Goal: Task Accomplishment & Management: Complete application form

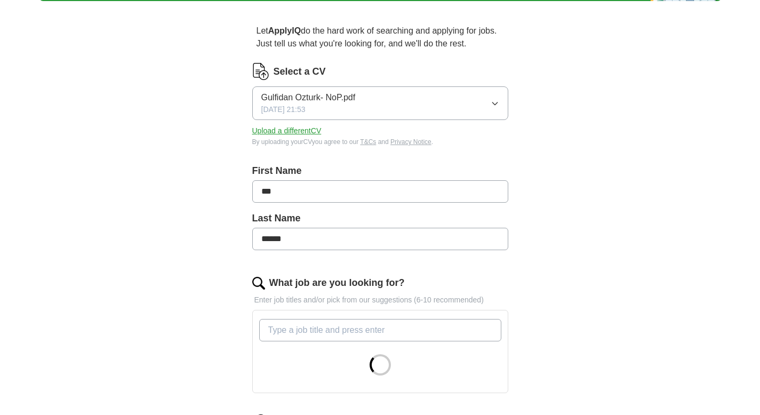
scroll to position [86, 0]
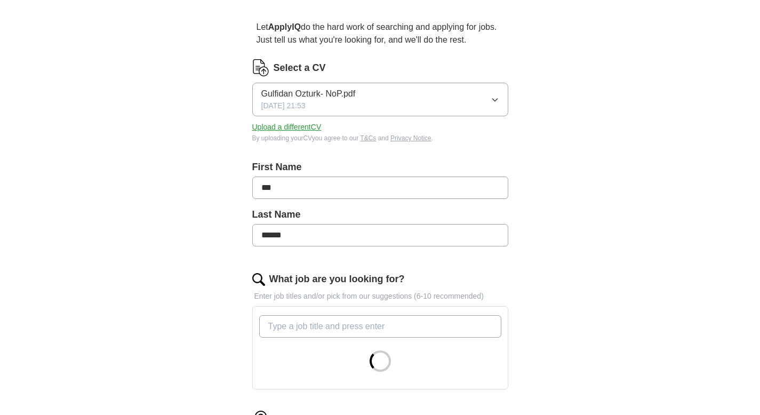
click at [495, 97] on icon "button" at bounding box center [495, 100] width 9 height 9
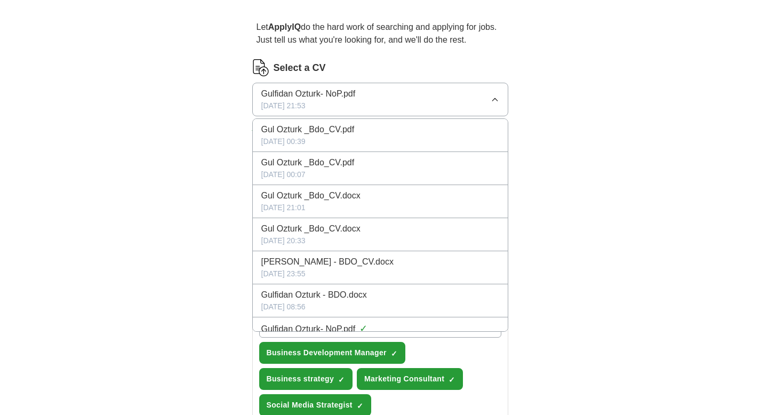
click at [394, 136] on div "Gul Ozturk _Bdo_CV.pdf" at bounding box center [380, 129] width 238 height 13
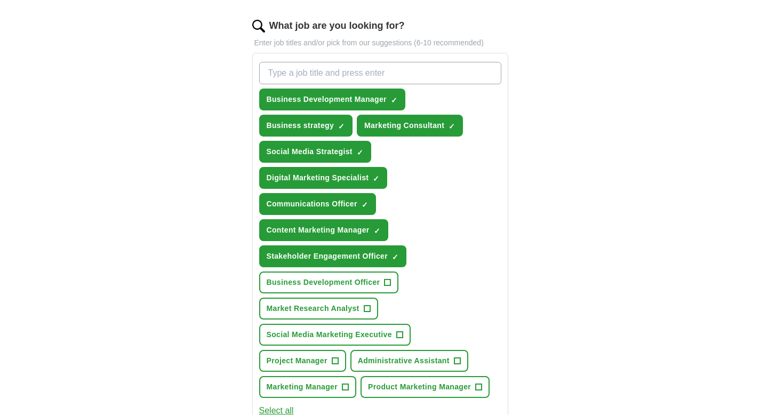
scroll to position [341, 0]
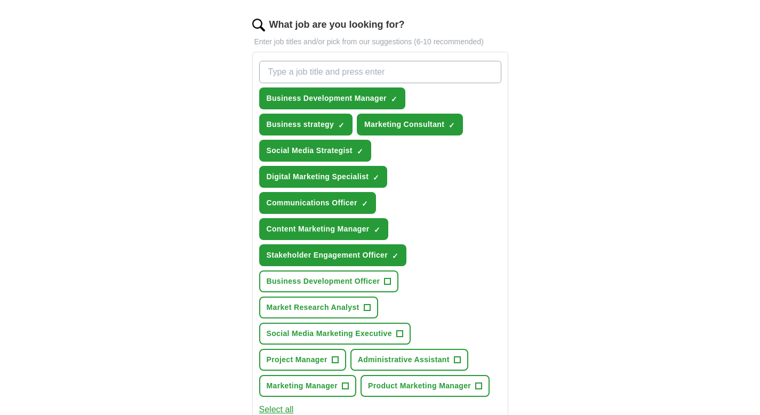
click at [346, 74] on input "What job are you looking for?" at bounding box center [380, 72] width 242 height 22
type input "Product Manager"
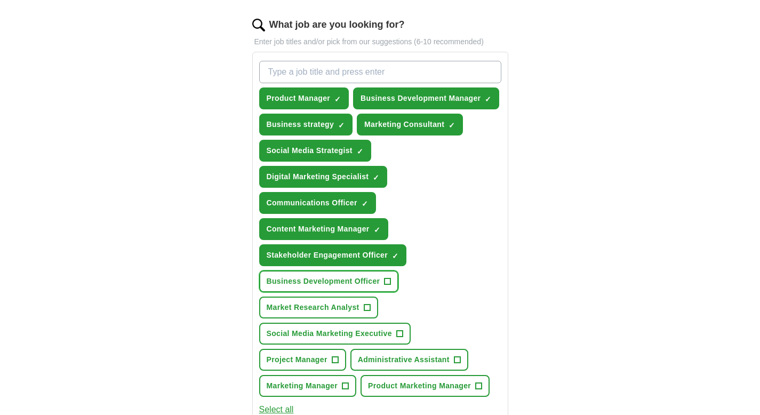
click at [356, 280] on span "Business Development Officer" at bounding box center [324, 281] width 114 height 11
click at [327, 304] on span "Market Research Analyst" at bounding box center [313, 307] width 93 height 11
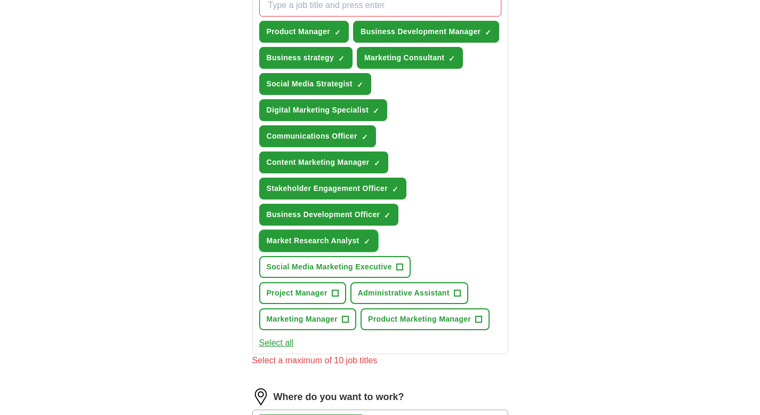
scroll to position [412, 0]
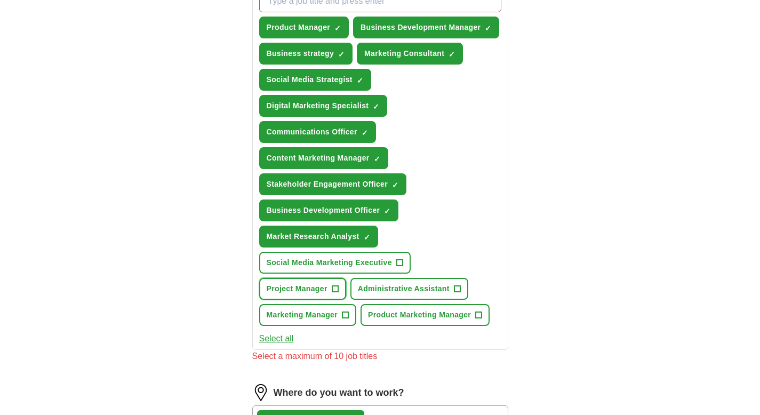
click at [307, 290] on span "Project Manager" at bounding box center [297, 288] width 61 height 11
click at [319, 315] on span "Marketing Manager" at bounding box center [302, 314] width 71 height 11
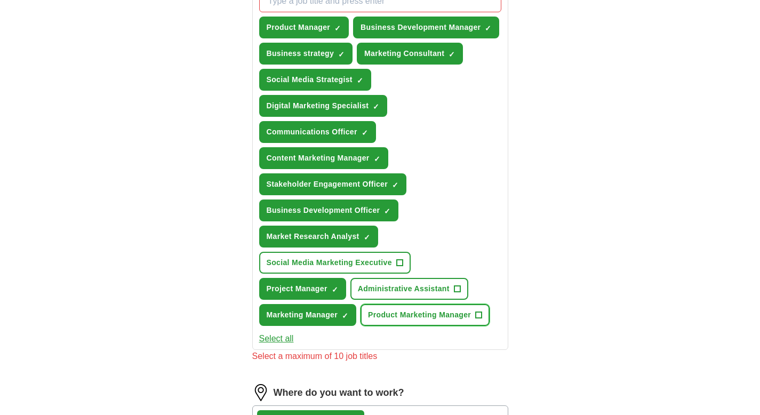
click at [422, 315] on span "Product Marketing Manager" at bounding box center [419, 314] width 103 height 11
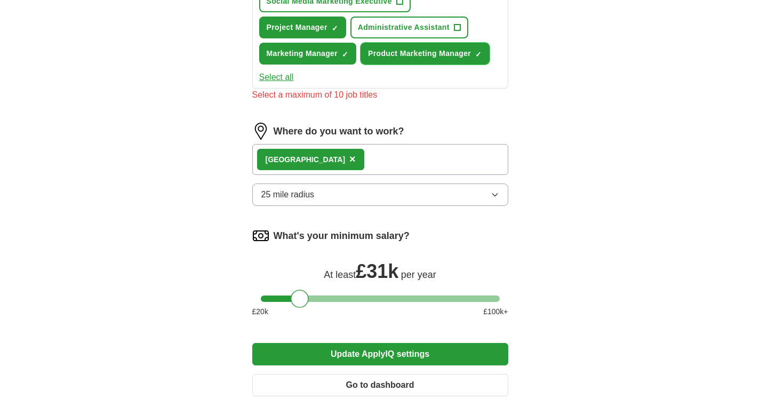
scroll to position [676, 0]
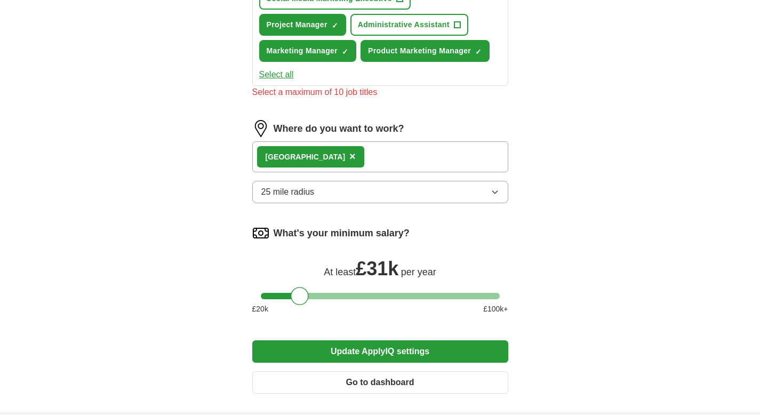
click at [349, 292] on div "What's your minimum salary? At least £ 31k per year £ 20 k £ 100 k+" at bounding box center [380, 274] width 256 height 99
drag, startPoint x: 303, startPoint y: 292, endPoint x: 315, endPoint y: 295, distance: 12.7
click at [315, 295] on div at bounding box center [311, 296] width 18 height 18
click at [372, 353] on button "Update ApplyIQ settings" at bounding box center [380, 351] width 256 height 22
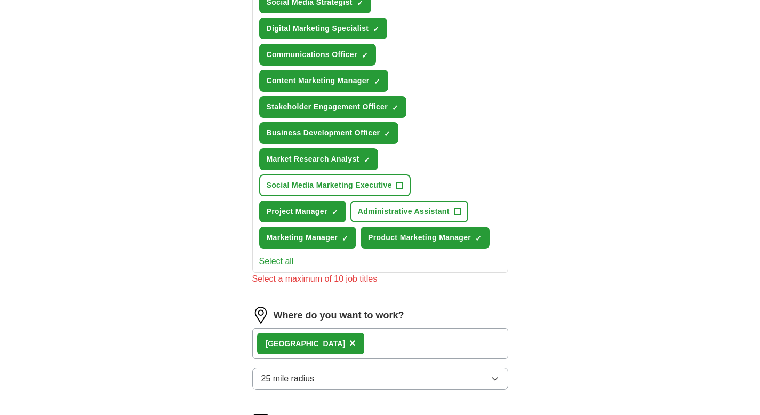
scroll to position [470, 0]
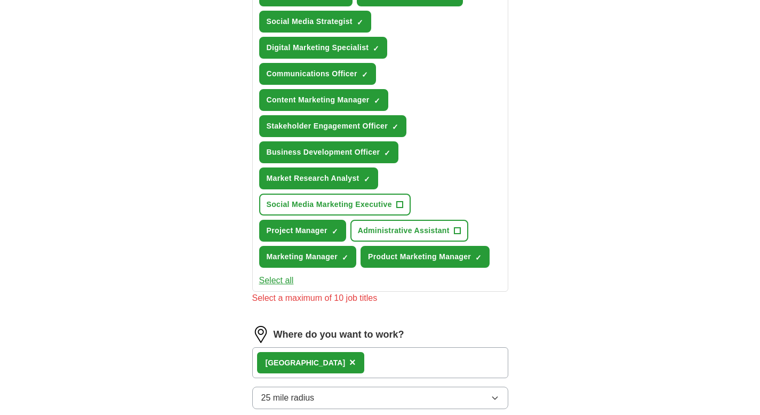
click at [280, 280] on button "Select all" at bounding box center [276, 280] width 35 height 13
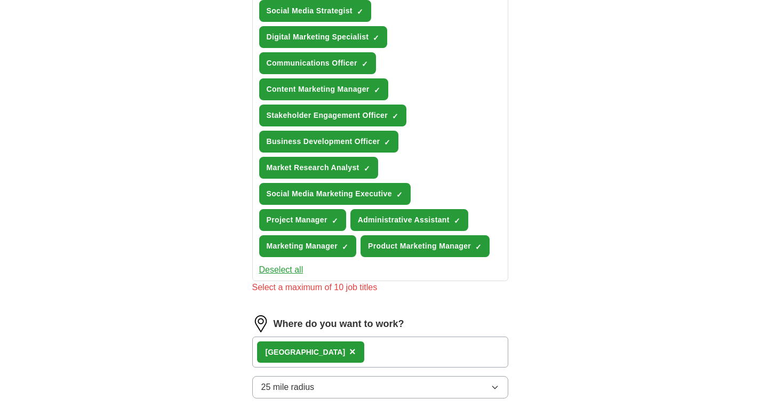
scroll to position [478, 0]
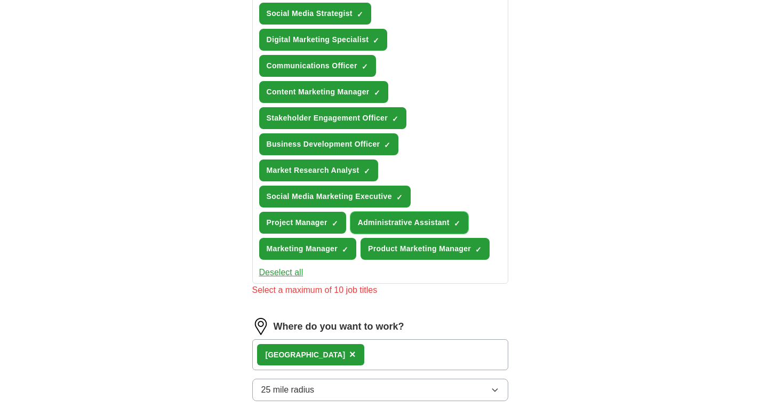
click at [0, 0] on span "×" at bounding box center [0, 0] width 0 height 0
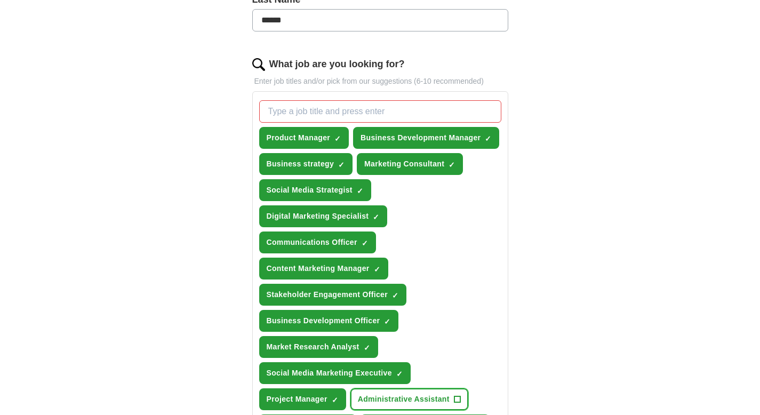
scroll to position [297, 0]
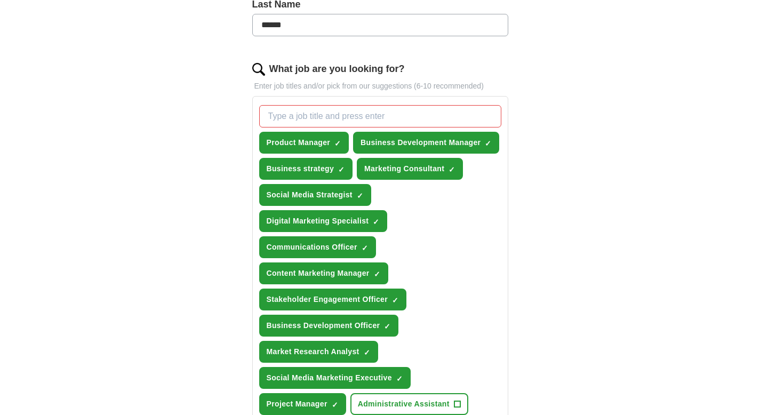
click at [330, 116] on input "What job are you looking for?" at bounding box center [380, 116] width 242 height 22
type input "Business growth strategy"
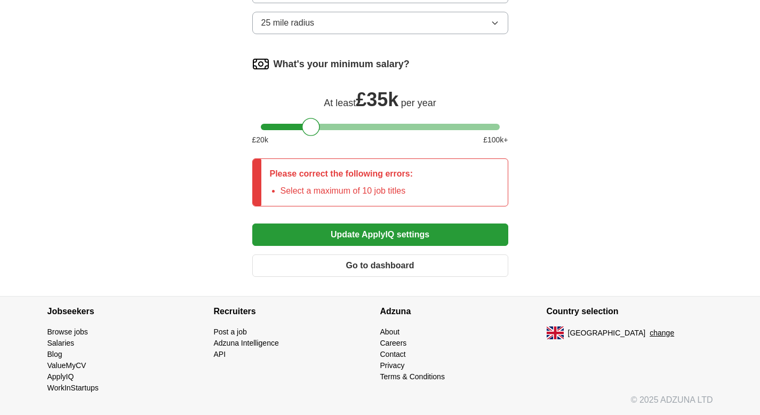
scroll to position [871, 0]
click at [353, 232] on button "Update ApplyIQ settings" at bounding box center [380, 235] width 256 height 22
click at [367, 234] on button "Update ApplyIQ settings" at bounding box center [380, 235] width 256 height 22
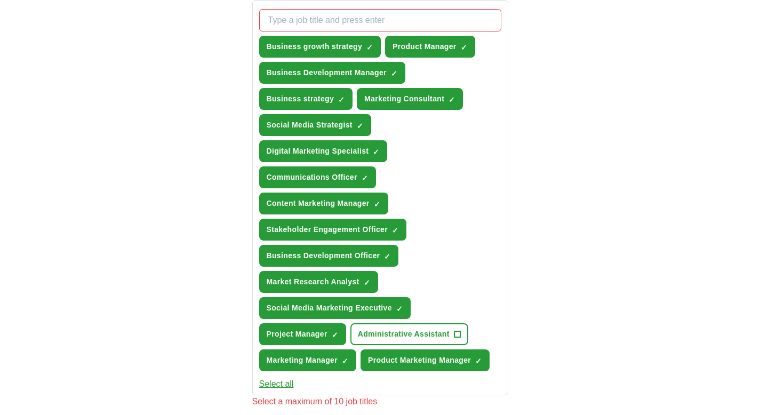
scroll to position [381, 0]
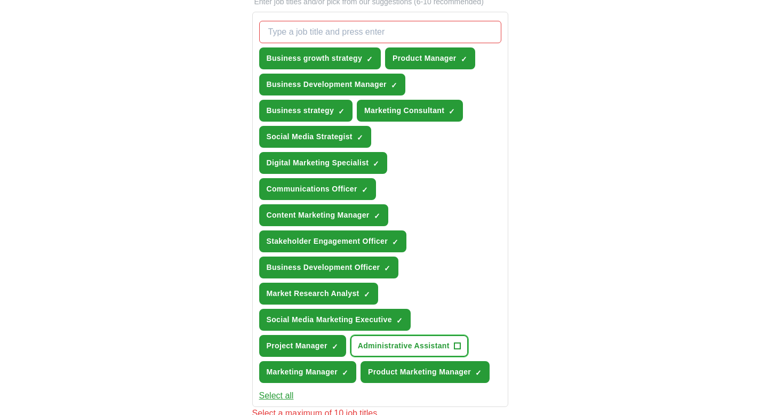
click at [432, 345] on span "Administrative Assistant" at bounding box center [404, 345] width 92 height 11
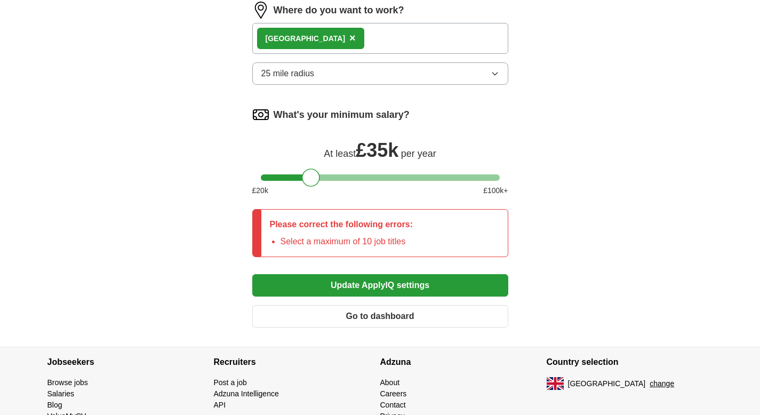
scroll to position [822, 0]
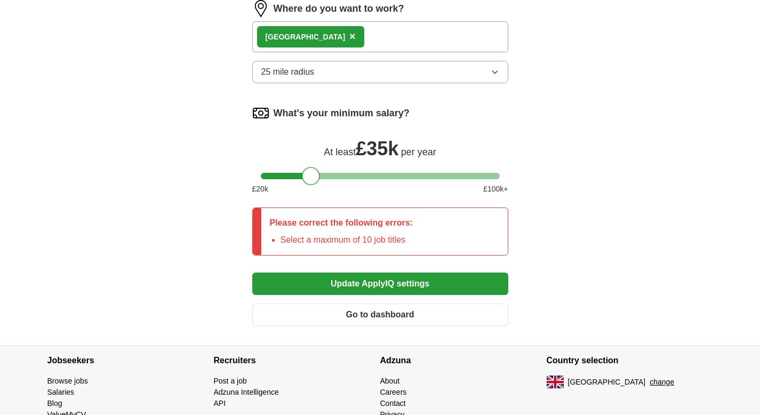
click at [358, 285] on button "Update ApplyIQ settings" at bounding box center [380, 284] width 256 height 22
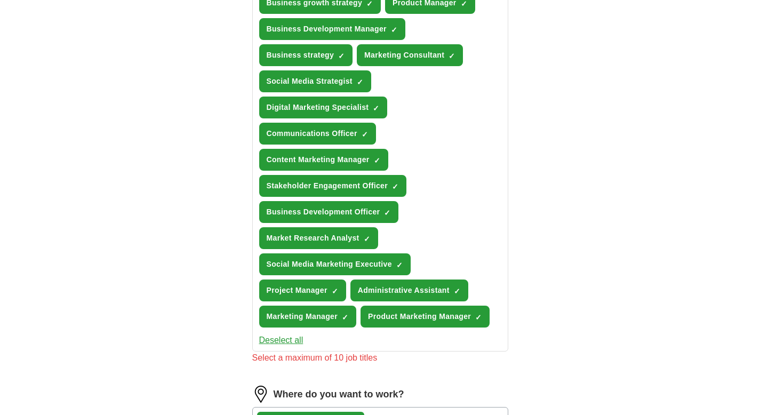
scroll to position [439, 0]
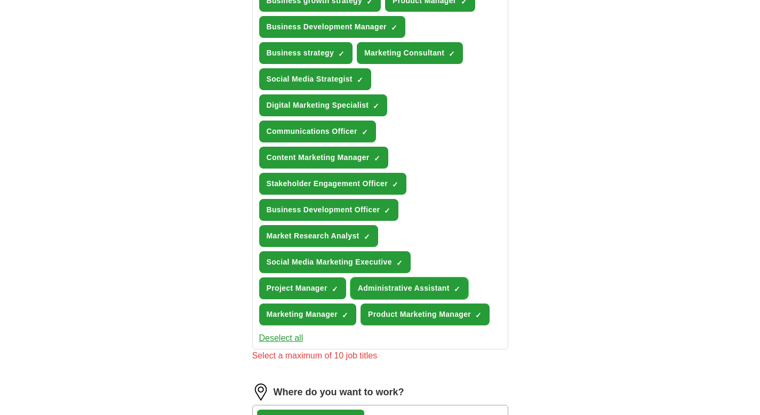
click at [0, 0] on span "×" at bounding box center [0, 0] width 0 height 0
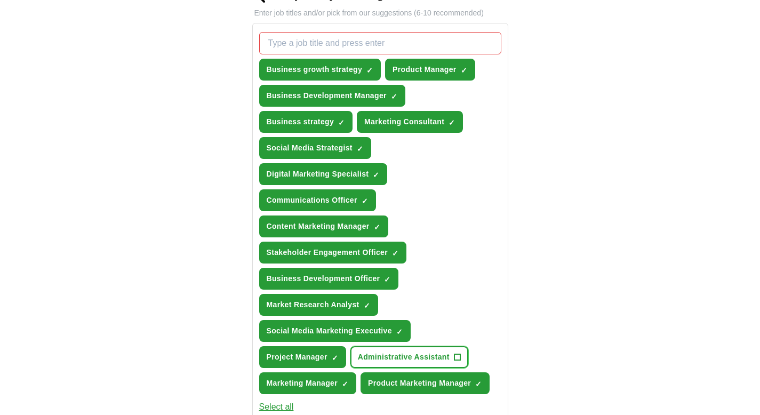
scroll to position [361, 0]
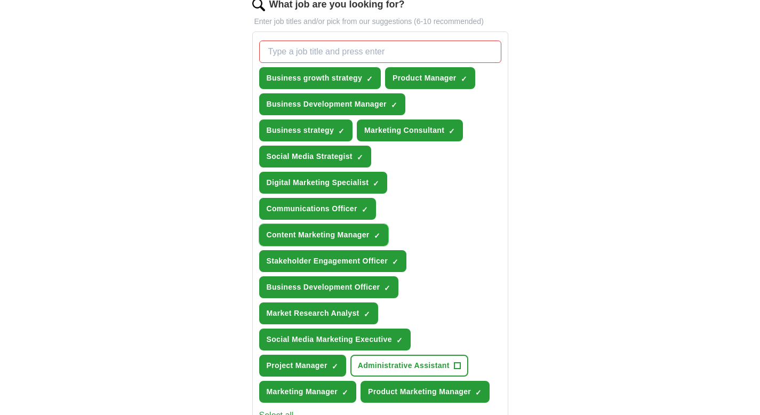
click at [375, 232] on button "Content Marketing Manager ✓ ×" at bounding box center [323, 235] width 129 height 22
click at [0, 0] on span "×" at bounding box center [0, 0] width 0 height 0
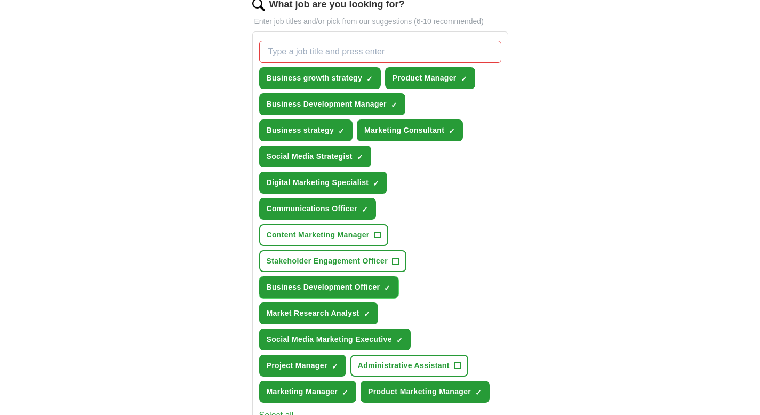
click at [391, 287] on button "Business Development Officer ✓ ×" at bounding box center [329, 287] width 140 height 22
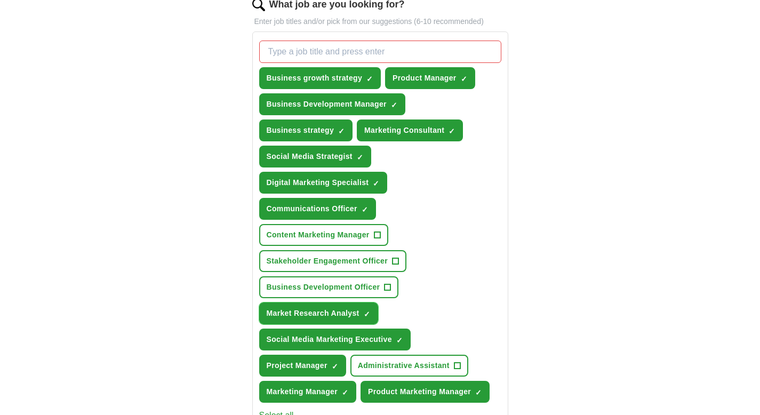
click at [0, 0] on span "×" at bounding box center [0, 0] width 0 height 0
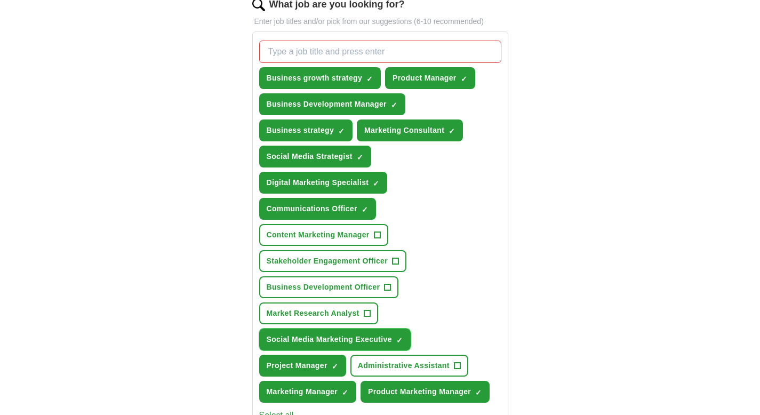
click at [391, 331] on button "Social Media Marketing Executive ✓ ×" at bounding box center [335, 340] width 152 height 22
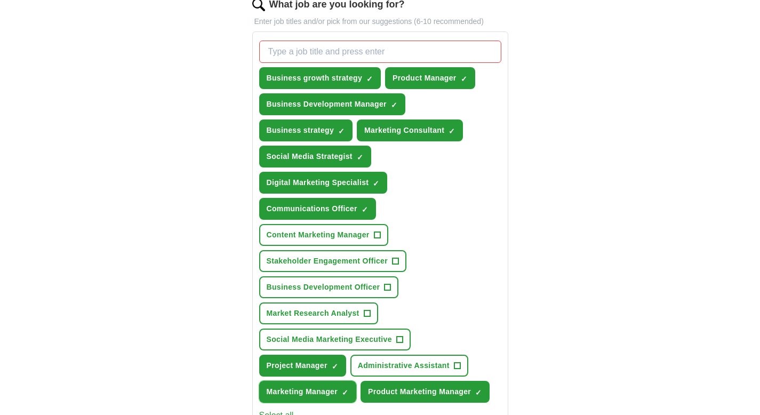
click at [351, 389] on button "Marketing Manager ✓ ×" at bounding box center [308, 392] width 98 height 22
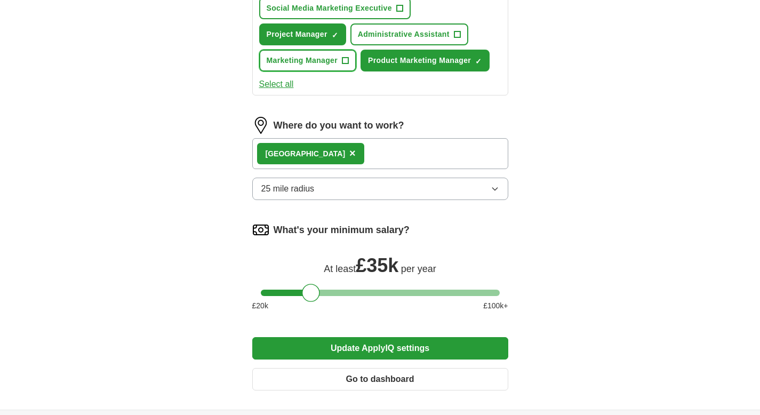
scroll to position [701, 0]
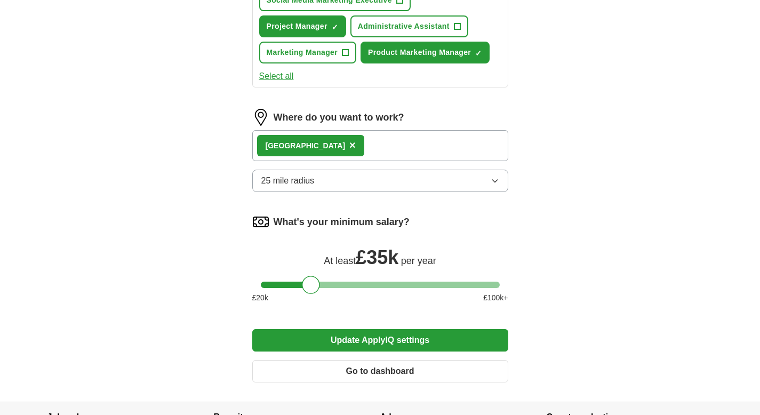
click at [395, 343] on button "Update ApplyIQ settings" at bounding box center [380, 340] width 256 height 22
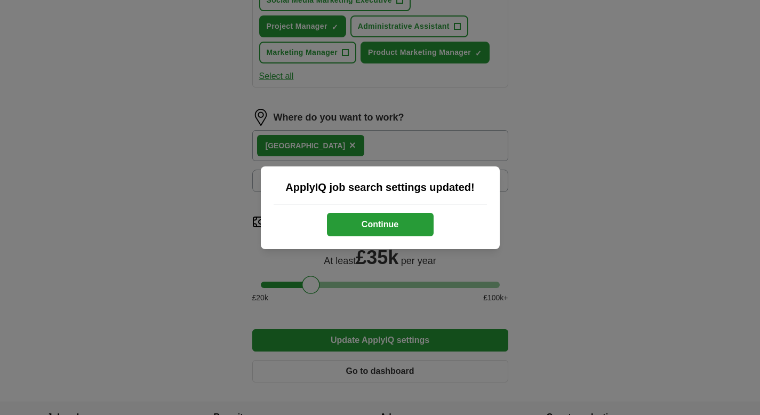
click at [399, 225] on button "Continue" at bounding box center [380, 224] width 107 height 23
